Goal: Transaction & Acquisition: Purchase product/service

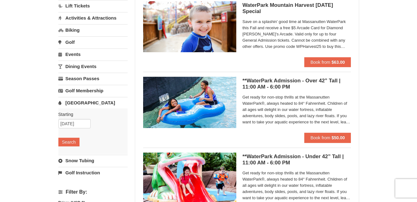
scroll to position [114, 0]
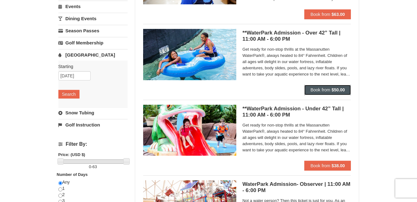
click at [310, 88] on button "Book from $50.00" at bounding box center [327, 90] width 47 height 10
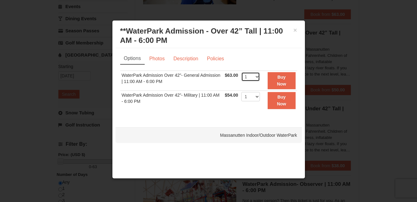
click at [256, 79] on select "1 2 3 4 5 6 7 8 9 10 11 12 13 14 15 16 17 18 19 20 21 22" at bounding box center [250, 76] width 19 height 9
select select "2"
click at [241, 72] on select "1 2 3 4 5 6 7 8 9 10 11 12 13 14 15 16 17 18 19 20 21 22" at bounding box center [250, 76] width 19 height 9
click at [282, 78] on strong "Buy Now" at bounding box center [281, 81] width 9 height 12
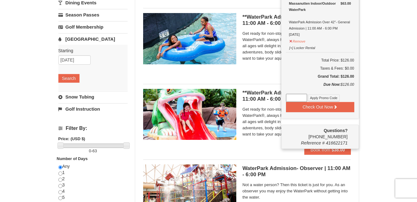
scroll to position [135, 0]
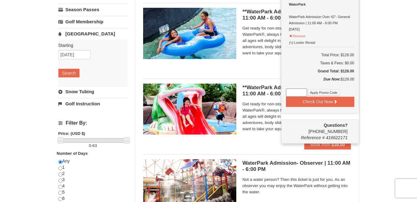
click at [404, 106] on div "× Categories List Filter My Itinerary (2) Check Out Now [GEOGRAPHIC_DATA]. $63.…" at bounding box center [208, 104] width 417 height 435
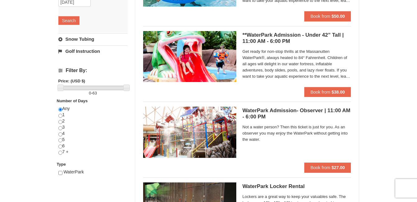
scroll to position [198, 0]
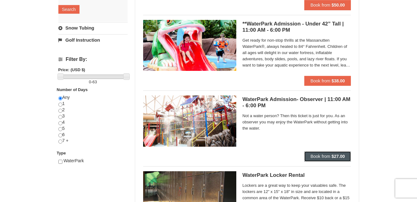
click at [329, 154] on span "Book from" at bounding box center [321, 156] width 20 height 5
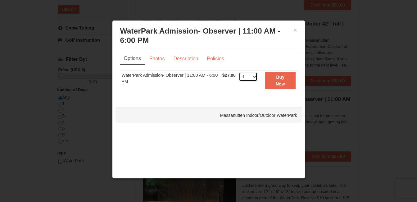
click at [254, 77] on select "1 2 3 4 5 6 7 8 9 10 11 12 13 14 15 16 17 18 19 20 21 22 23 24 25 26 27 28 29 3…" at bounding box center [248, 76] width 19 height 9
select select "2"
click at [239, 72] on select "1 2 3 4 5 6 7 8 9 10 11 12 13 14 15 16 17 18 19 20 21 22 23 24 25 26 27 28 29 3…" at bounding box center [248, 76] width 19 height 9
click at [281, 79] on strong "Buy Now" at bounding box center [280, 81] width 9 height 12
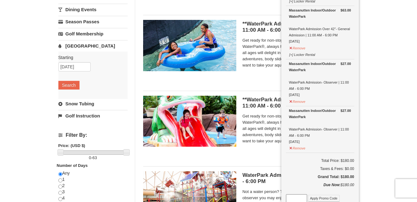
scroll to position [140, 0]
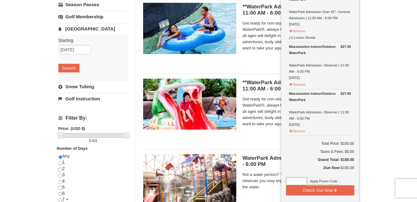
click at [399, 67] on div "× Categories List Filter My Itinerary (4) Check Out Now [GEOGRAPHIC_DATA]. $63.…" at bounding box center [208, 99] width 417 height 435
